Goal: Information Seeking & Learning: Learn about a topic

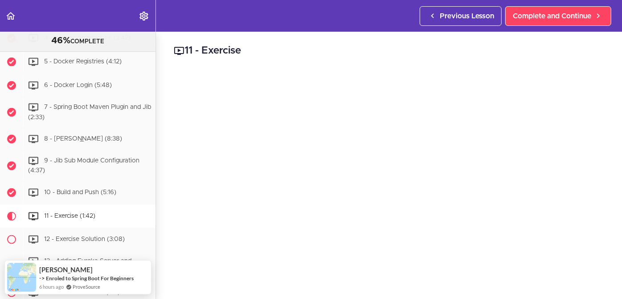
scroll to position [2434, 0]
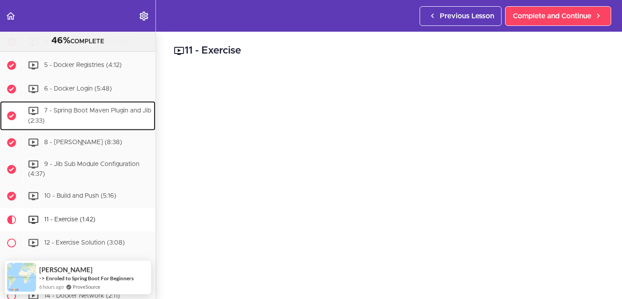
click at [75, 131] on div "7 - Spring Boot Maven Plugin and Jib (2:33)" at bounding box center [89, 115] width 132 height 29
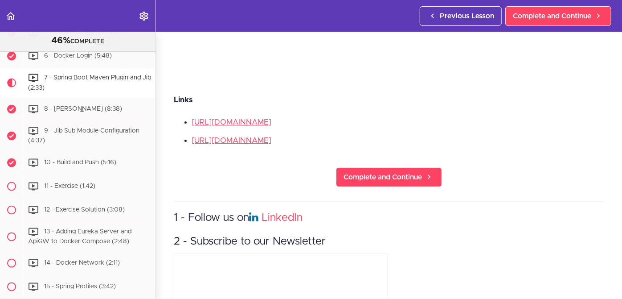
scroll to position [243, 0]
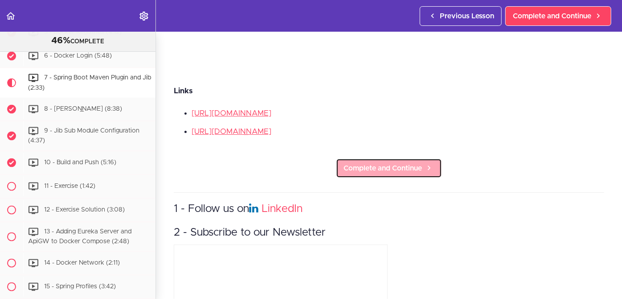
click at [387, 165] on span "Complete and Continue" at bounding box center [383, 168] width 78 height 11
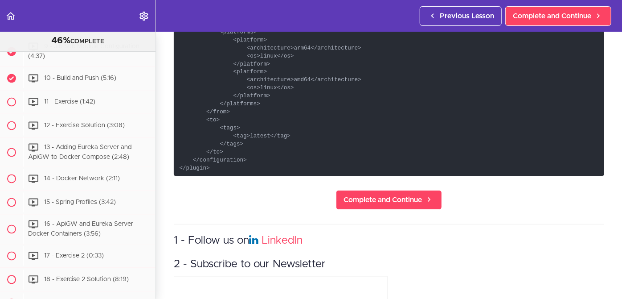
scroll to position [585, 0]
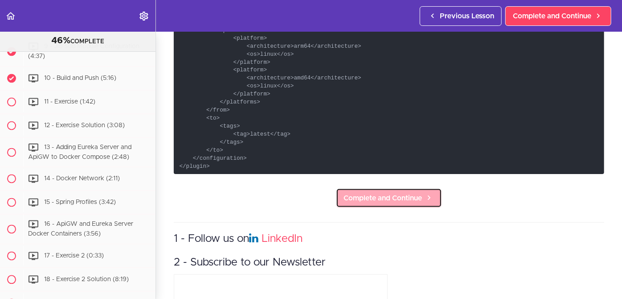
click at [371, 203] on span "Complete and Continue" at bounding box center [383, 198] width 78 height 11
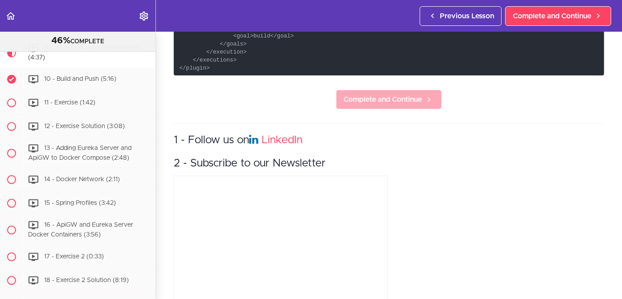
scroll to position [721, 0]
click at [379, 98] on span "Complete and Continue" at bounding box center [383, 99] width 78 height 11
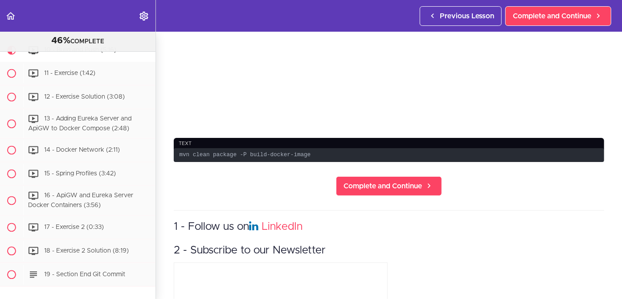
scroll to position [190, 0]
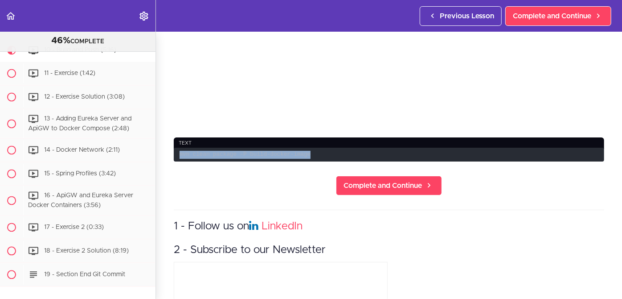
drag, startPoint x: 300, startPoint y: 153, endPoint x: 180, endPoint y: 155, distance: 120.0
click at [180, 155] on code "mvn clean package -P build-docker-image" at bounding box center [389, 155] width 431 height 14
copy code "mvn clean package -P build-docker-image"
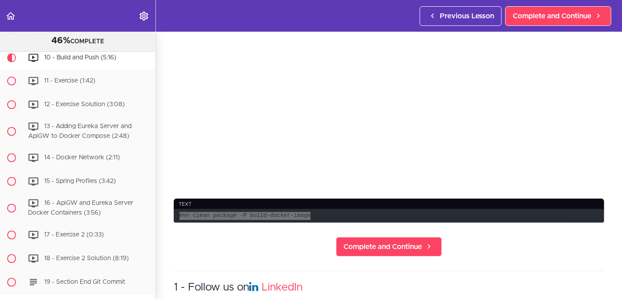
scroll to position [132, 0]
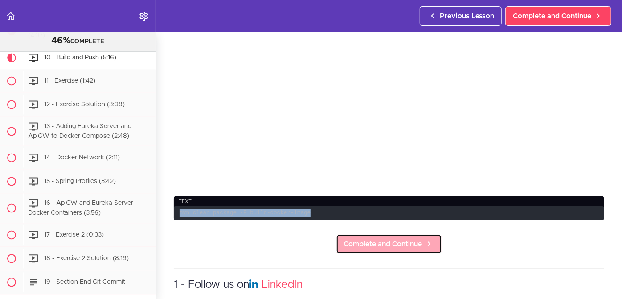
click at [383, 239] on span "Complete and Continue" at bounding box center [383, 244] width 78 height 11
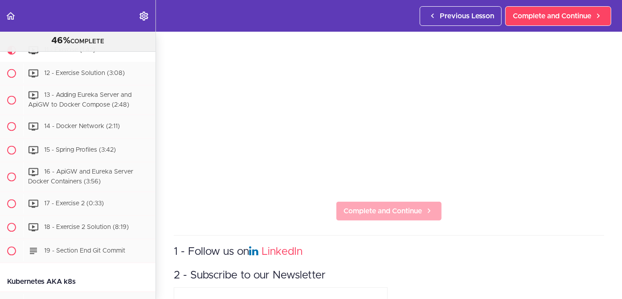
scroll to position [130, 0]
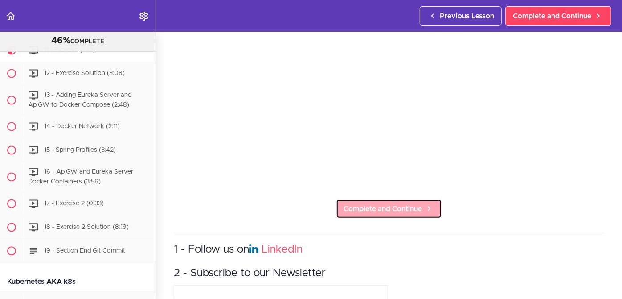
click at [375, 203] on span "Complete and Continue" at bounding box center [383, 208] width 78 height 11
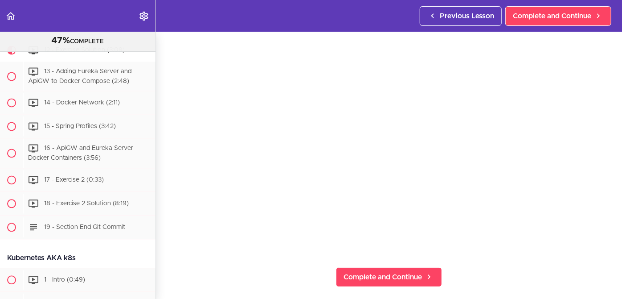
scroll to position [61, 0]
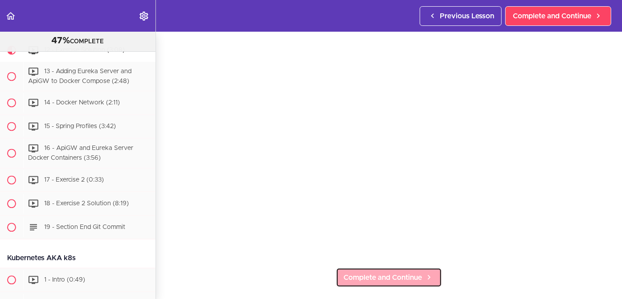
click at [379, 272] on span "Complete and Continue" at bounding box center [383, 277] width 78 height 11
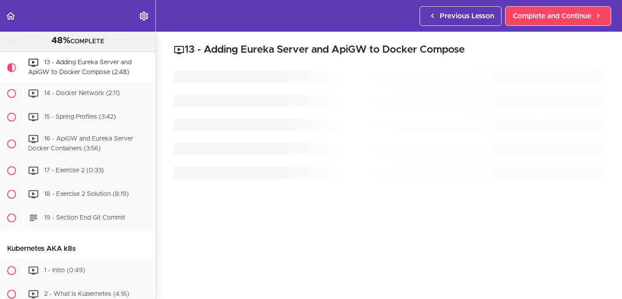
scroll to position [2650, 0]
